Goal: Find specific page/section: Locate a particular part of the current website

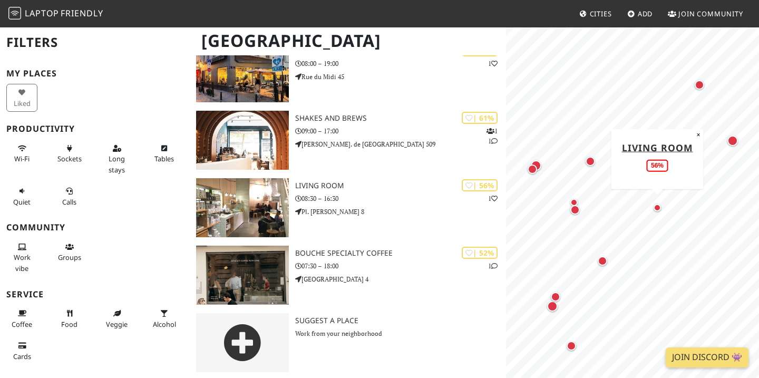
scroll to position [655, 0]
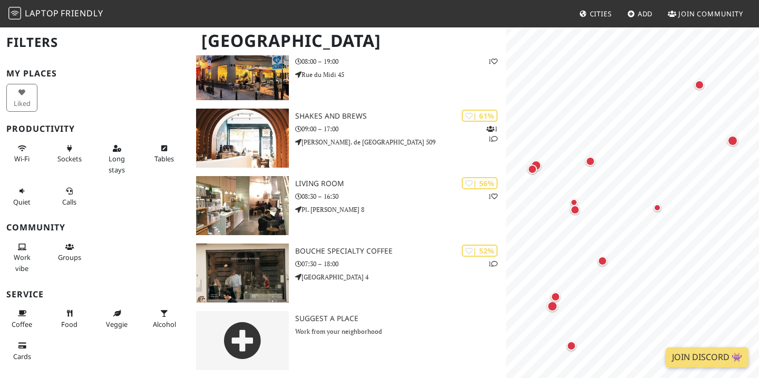
click at [444, 22] on nav "Laptop Friendly Cities Add Join Community" at bounding box center [379, 13] width 759 height 27
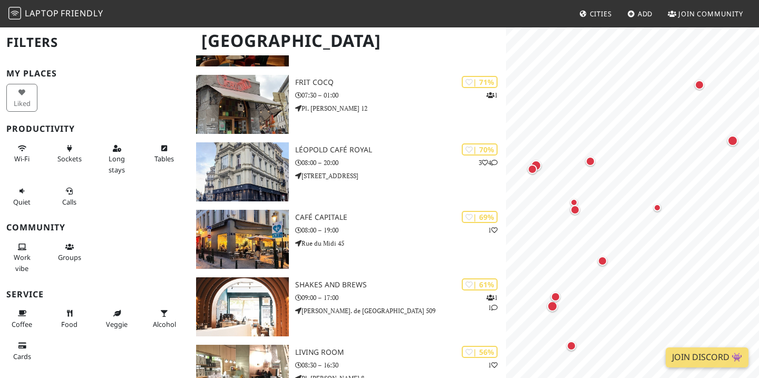
scroll to position [466, 0]
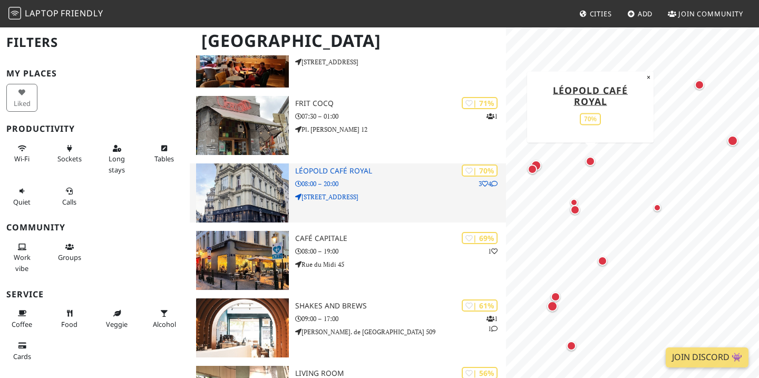
click at [359, 191] on div "| 70% 3 4 Léopold Café Royal 08:00 – 20:00 Rue de Louvain 2" at bounding box center [400, 192] width 211 height 59
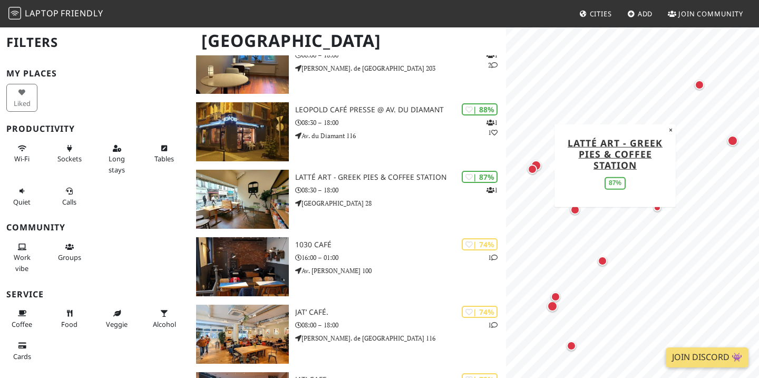
scroll to position [107, 0]
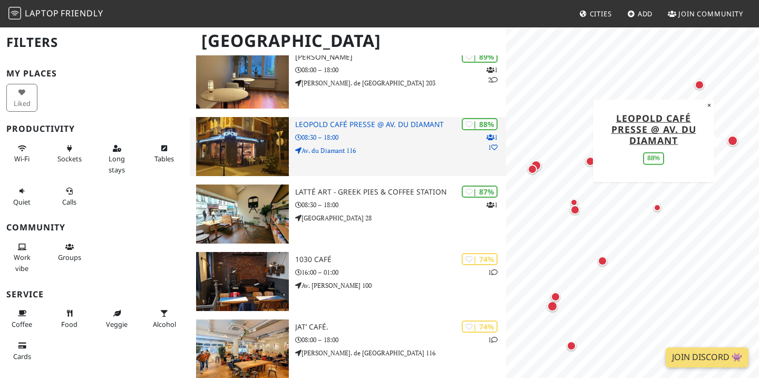
click at [395, 153] on p "Av. du Diamant 116" at bounding box center [400, 150] width 211 height 10
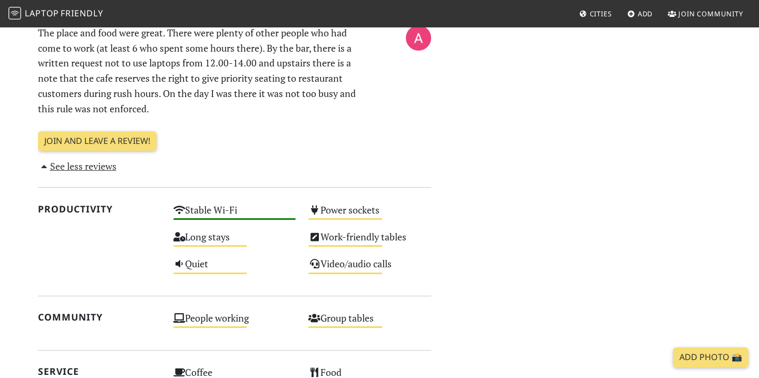
scroll to position [759, 0]
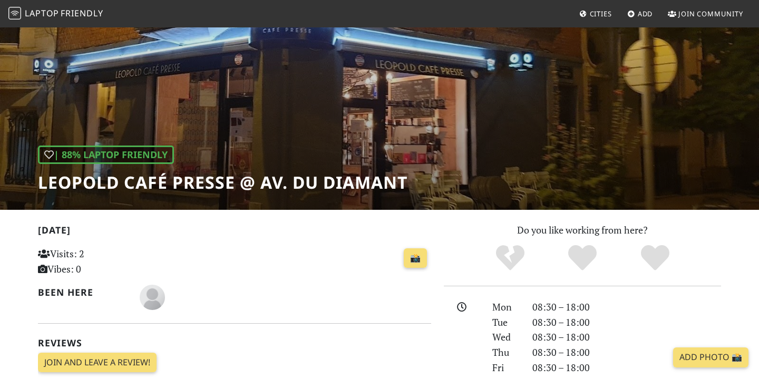
scroll to position [35, 0]
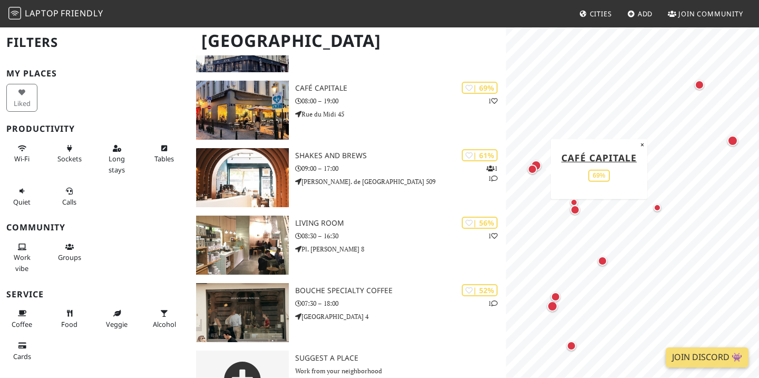
scroll to position [655, 0]
